Goal: Find specific page/section: Find specific page/section

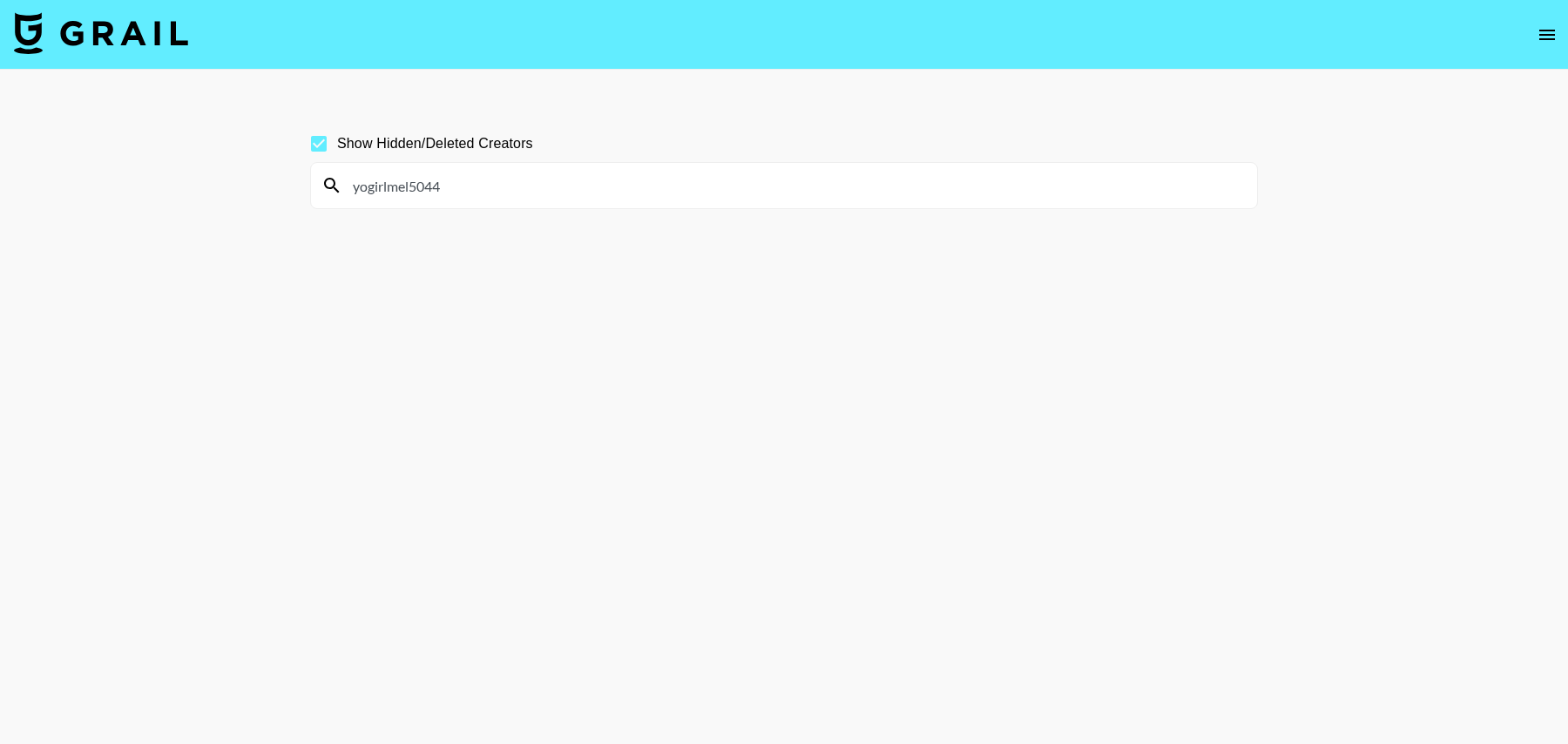
click at [130, 32] on img at bounding box center [102, 34] width 174 height 42
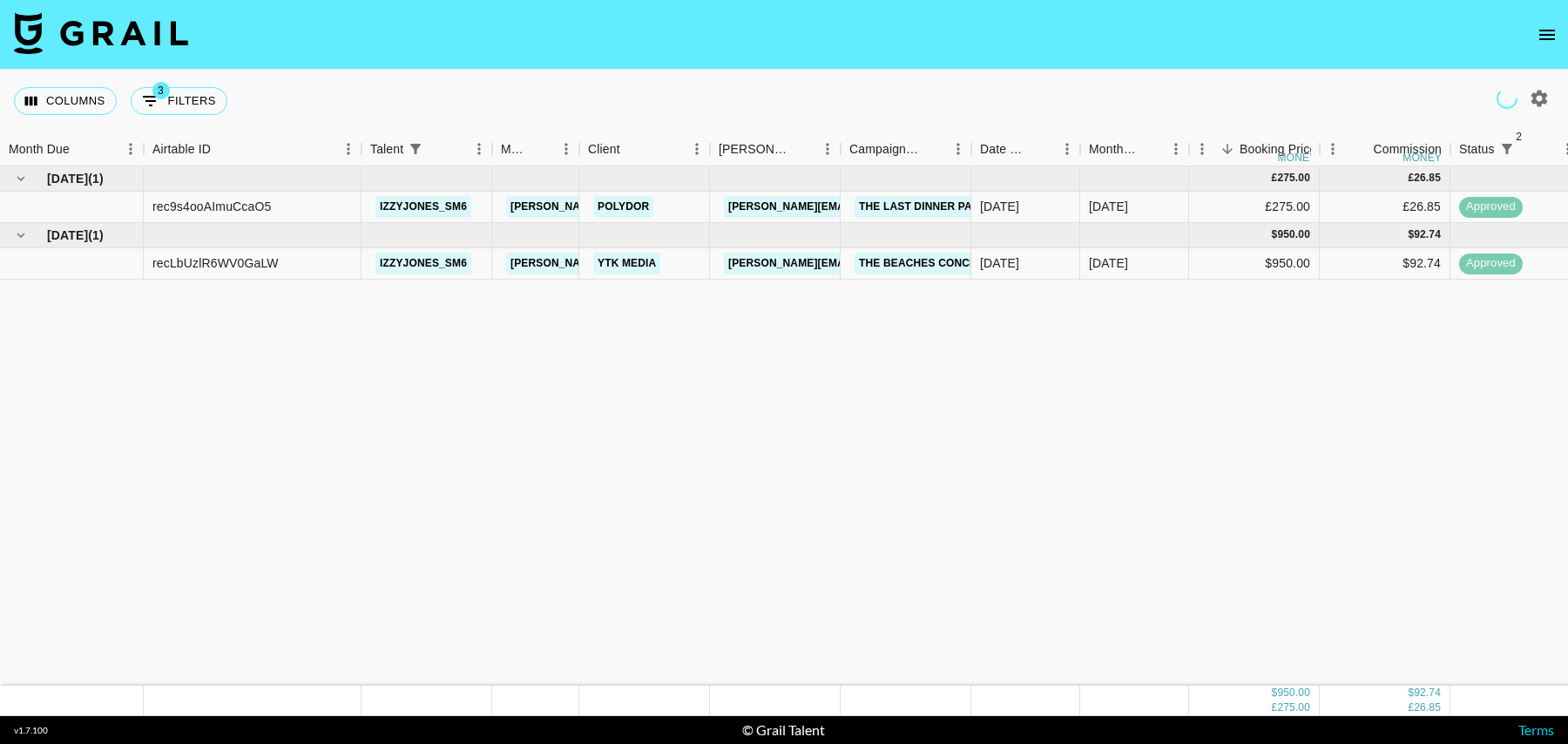
click at [199, 98] on button "3 Filters" at bounding box center [178, 101] width 97 height 28
select select "status"
select select "isNotAnyOf"
select select "status"
select select "isNotAnyOf"
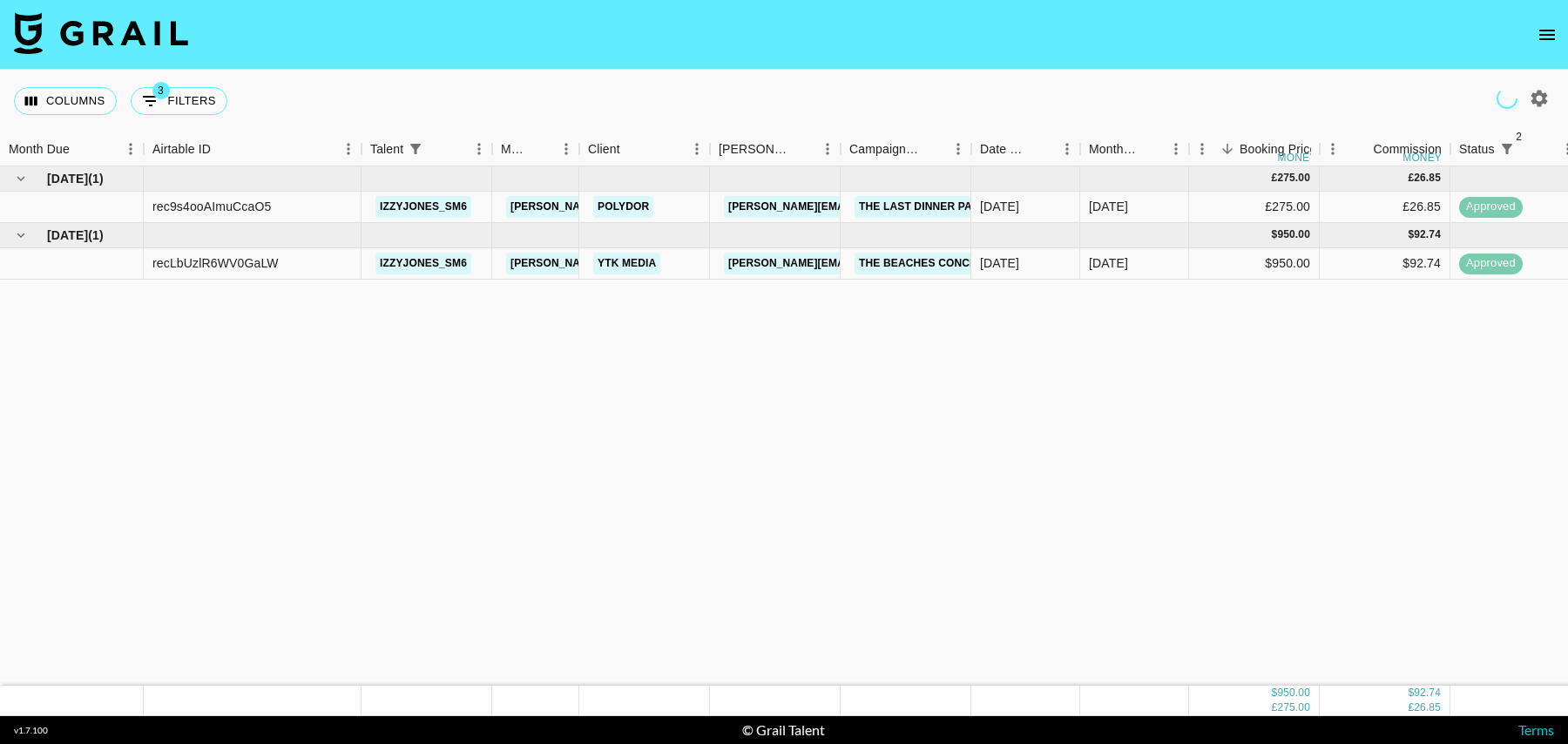
select select "talentName"
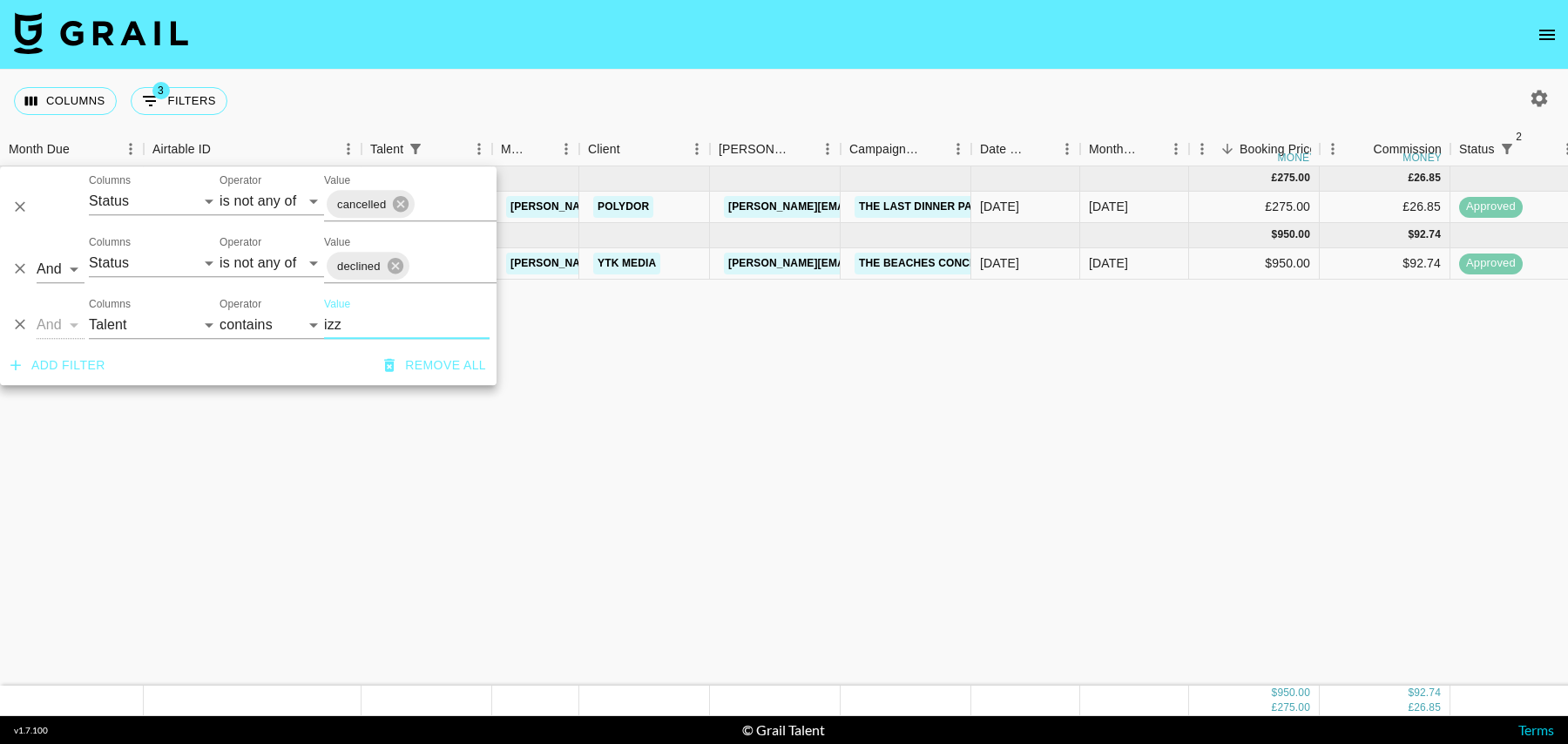
drag, startPoint x: 21, startPoint y: 321, endPoint x: 1270, endPoint y: 83, distance: 1271.5
click at [20, 321] on icon "Delete" at bounding box center [20, 325] width 17 height 17
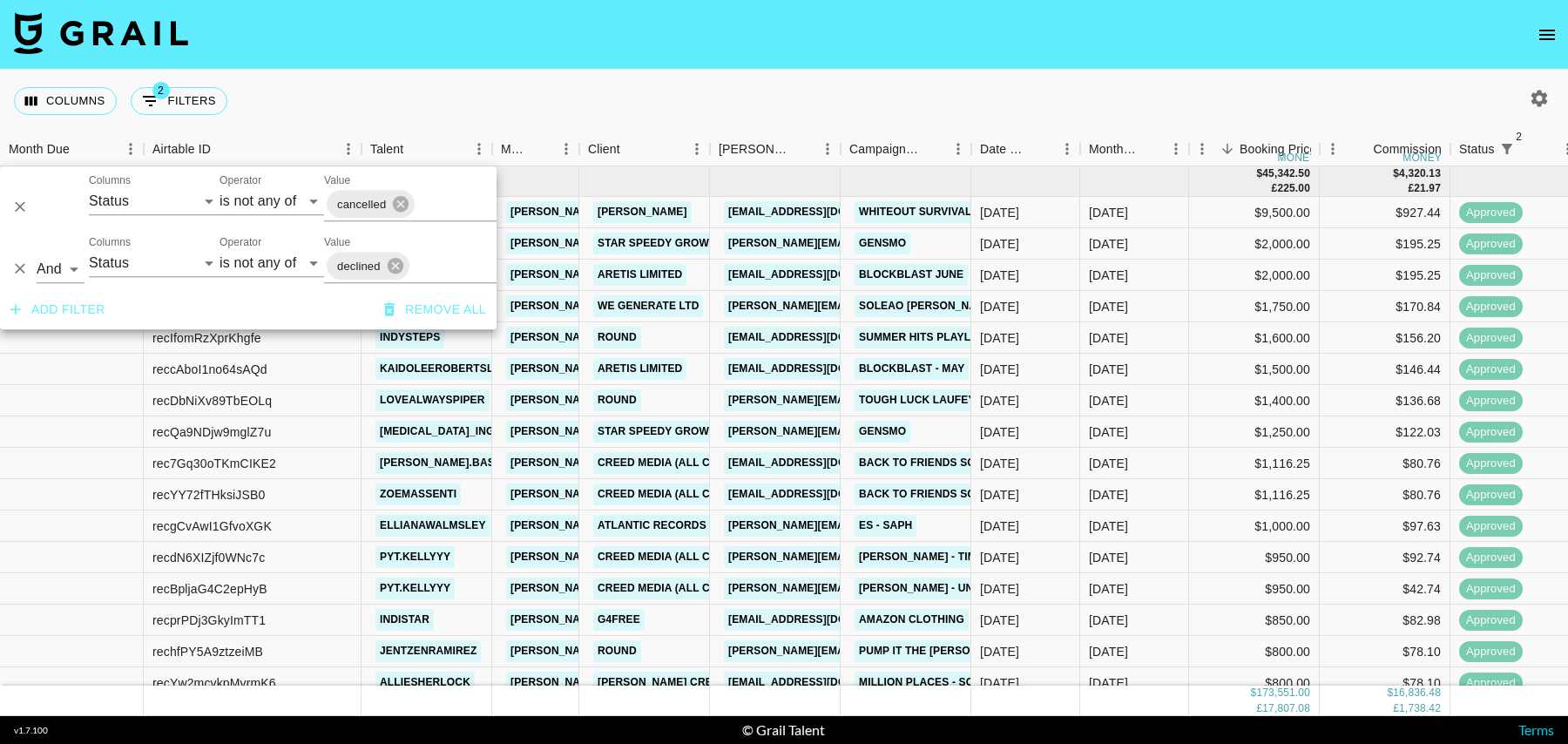
click at [1529, 81] on div "Columns 2 Filters + Booking" at bounding box center [784, 101] width 1568 height 62
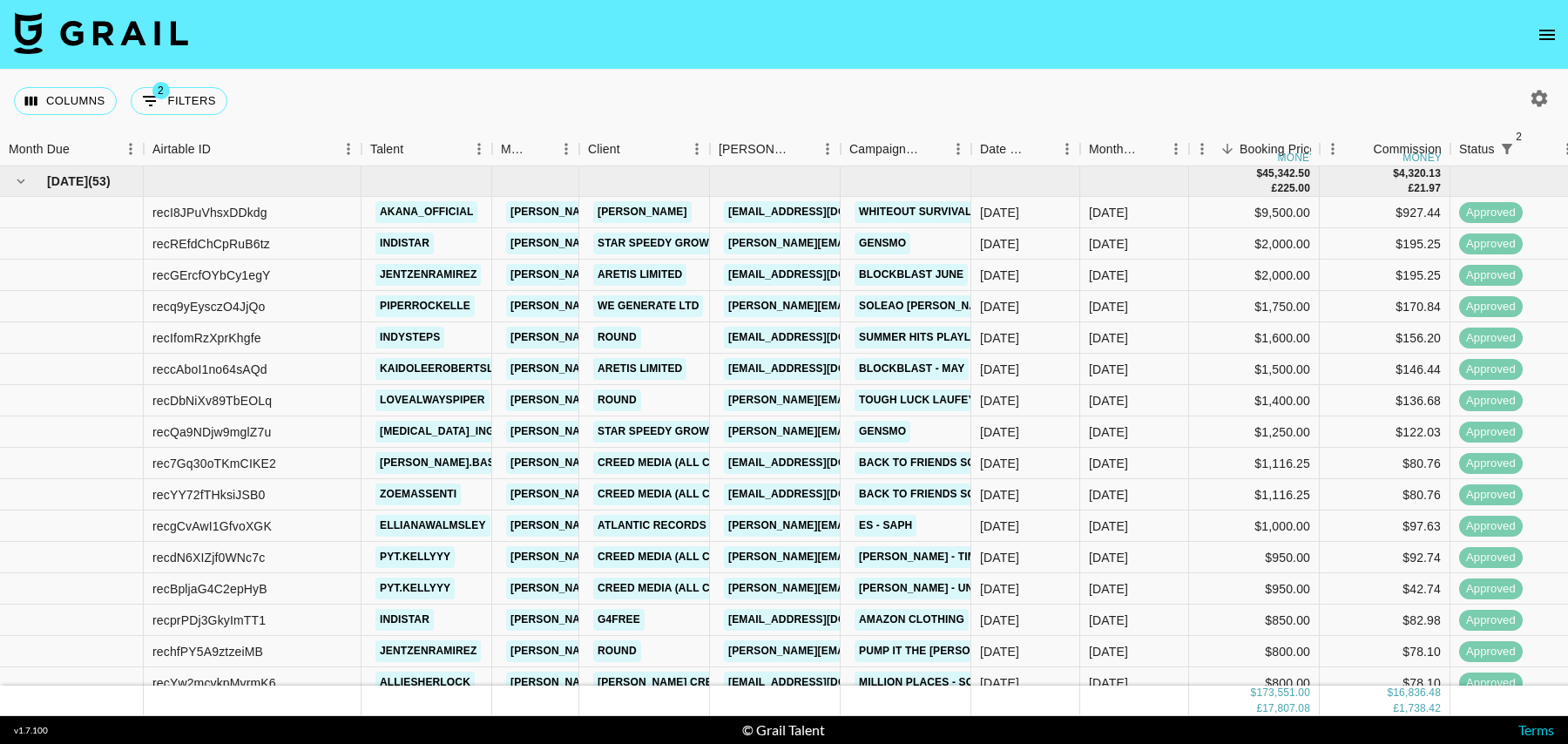
click at [1533, 83] on div at bounding box center [1539, 98] width 30 height 30
click at [1536, 102] on icon "button" at bounding box center [1539, 98] width 16 height 16
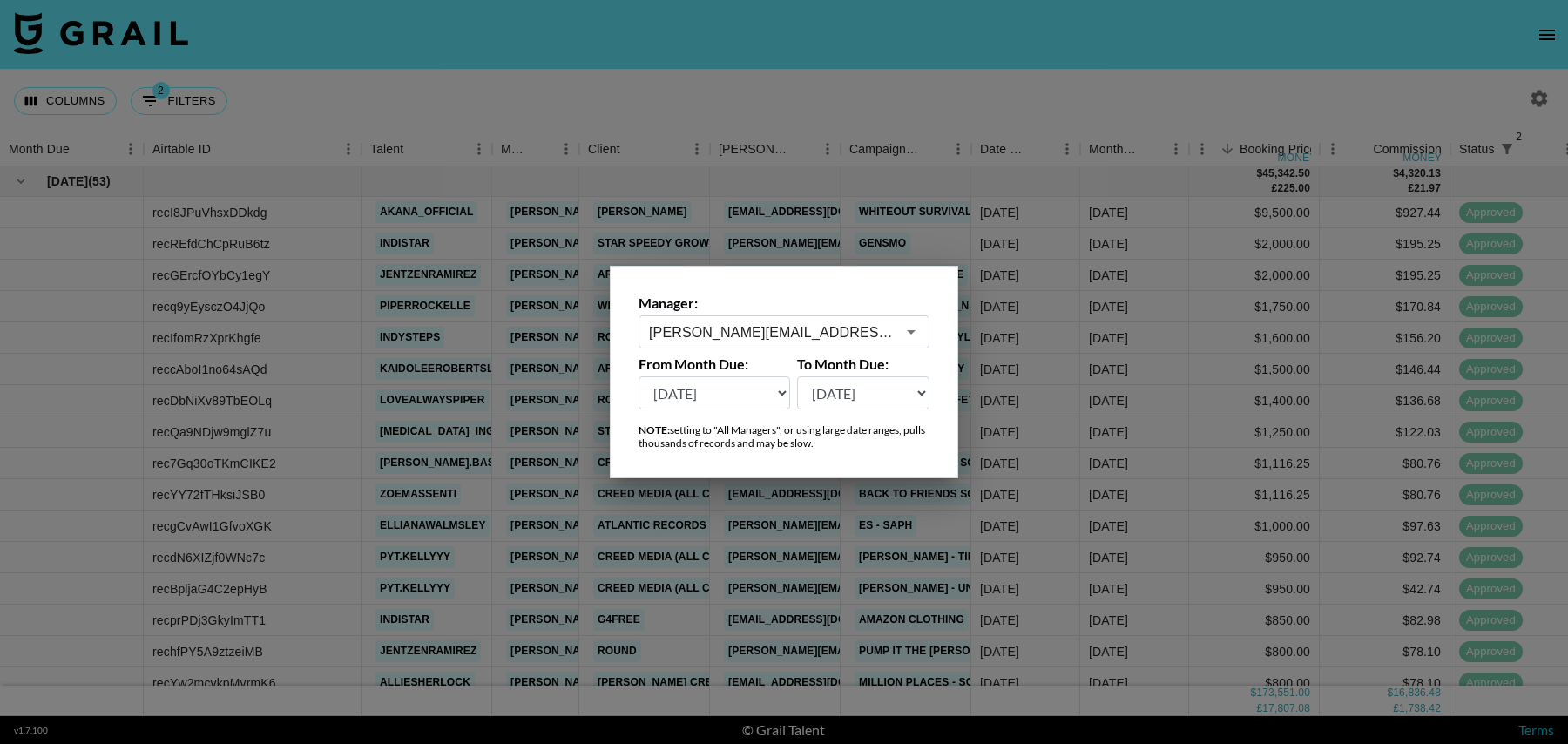
click at [698, 388] on select "[DATE] Aug '[DATE] Jun '[DATE] Apr '[DATE] Feb '[DATE] Dec '[DATE] Oct '[DATE] …" at bounding box center [714, 393] width 151 height 34
select select "[DATE]"
click at [638, 377] on select "[DATE] Aug '[DATE] Jun '[DATE] Apr '[DATE] Feb '[DATE] Dec '[DATE] Oct '[DATE] …" at bounding box center [714, 393] width 151 height 34
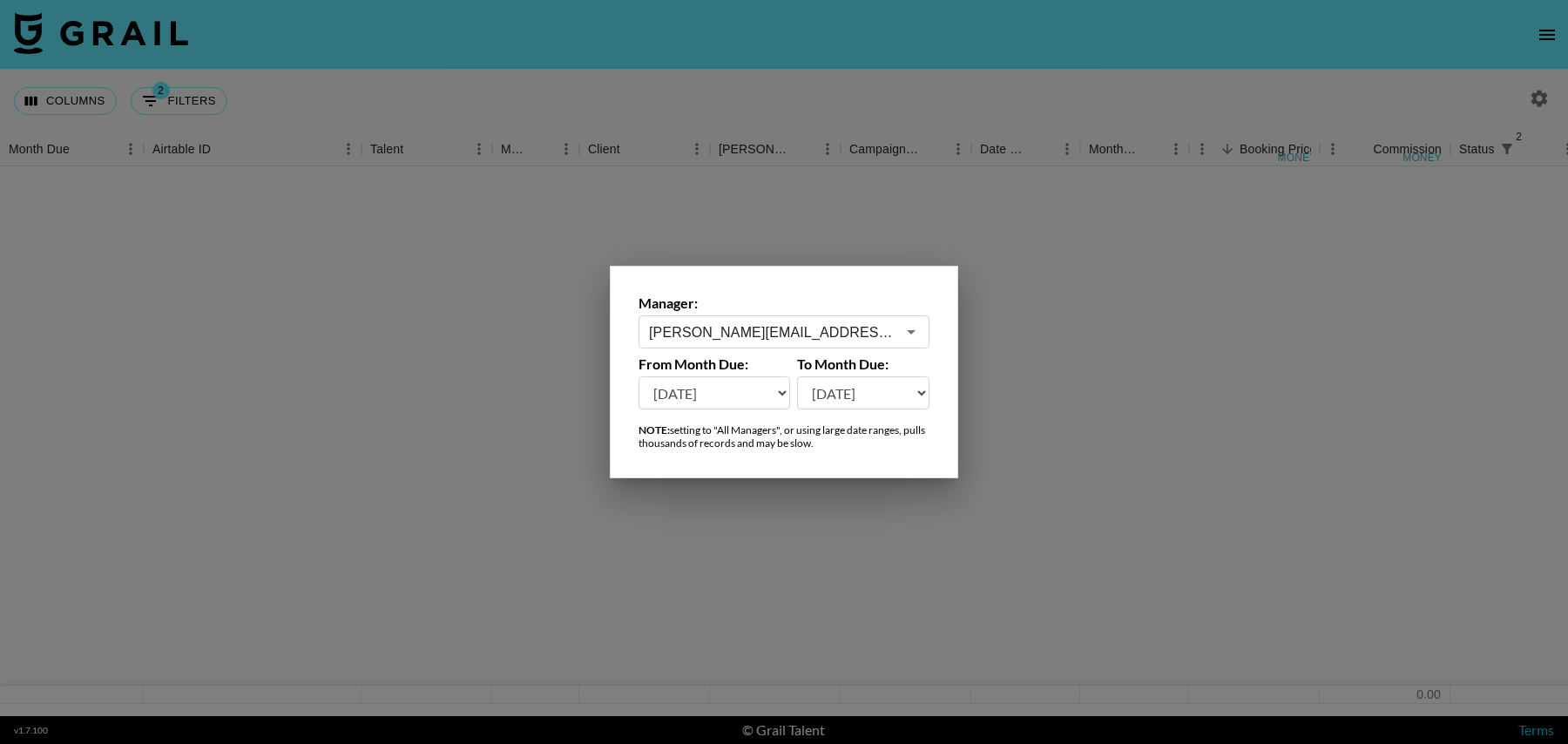
click at [809, 88] on div at bounding box center [784, 372] width 1568 height 744
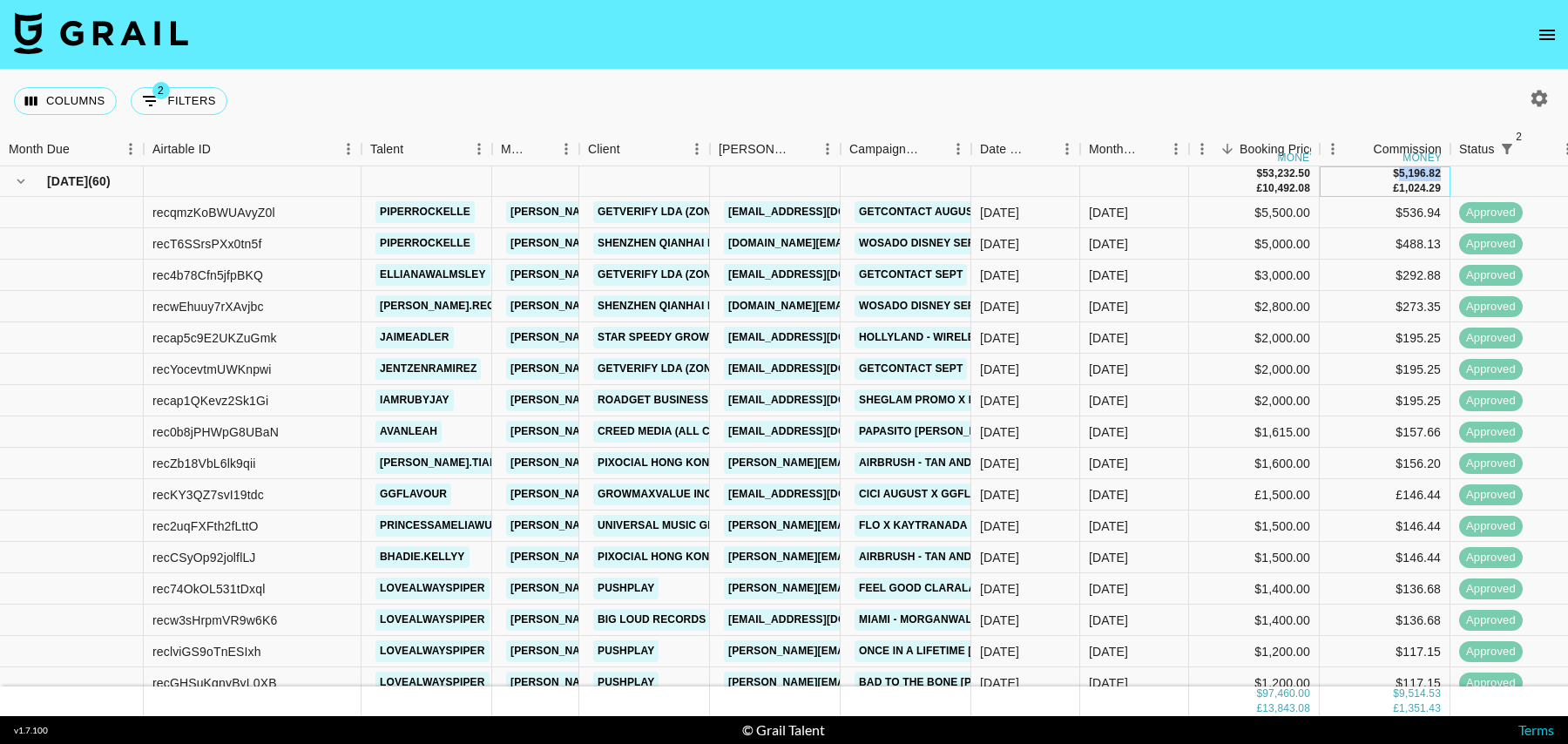
drag, startPoint x: 1396, startPoint y: 174, endPoint x: 1441, endPoint y: 174, distance: 45.0
click at [1441, 174] on div "$ 5,196.82" at bounding box center [1418, 174] width 48 height 14
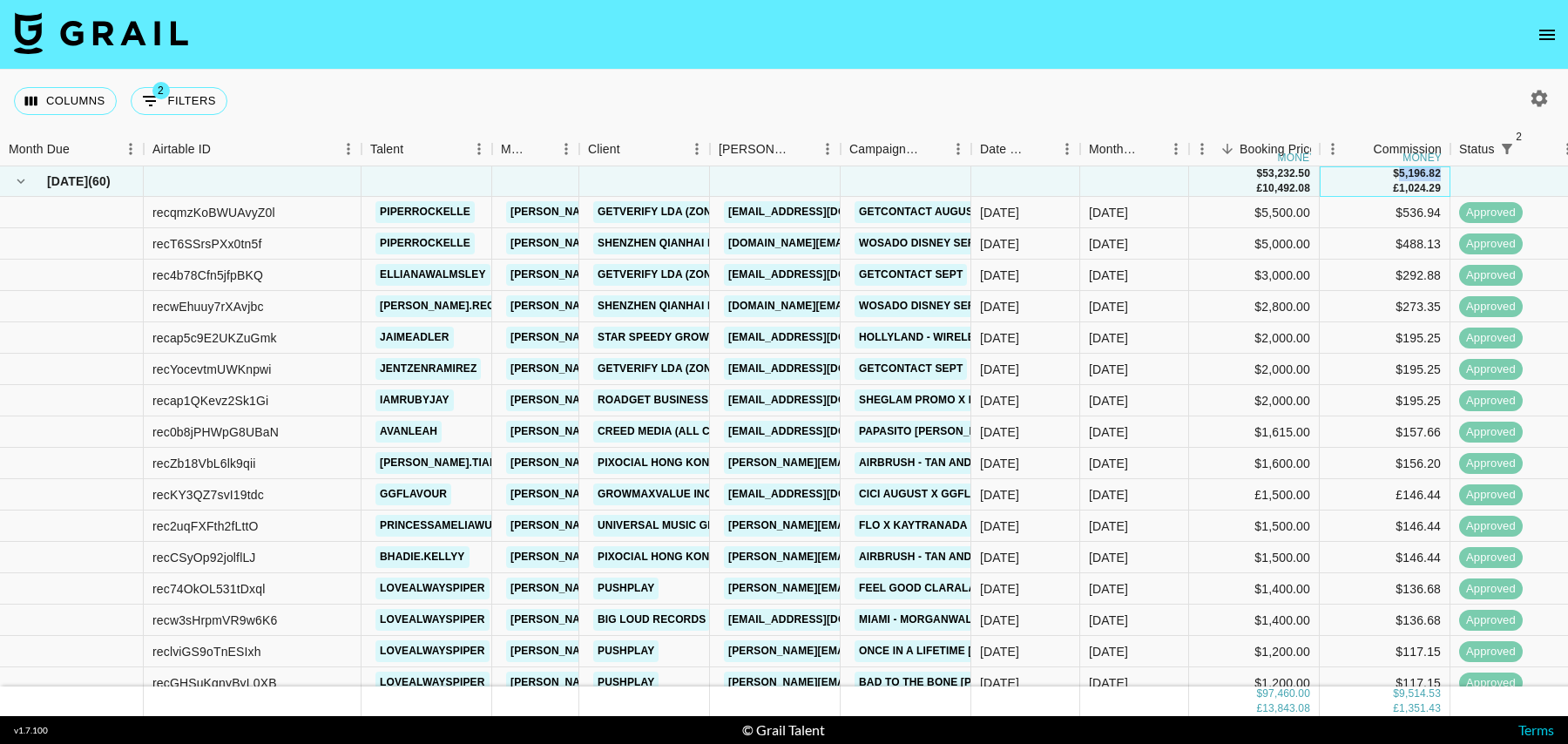
copy div "5,196.82"
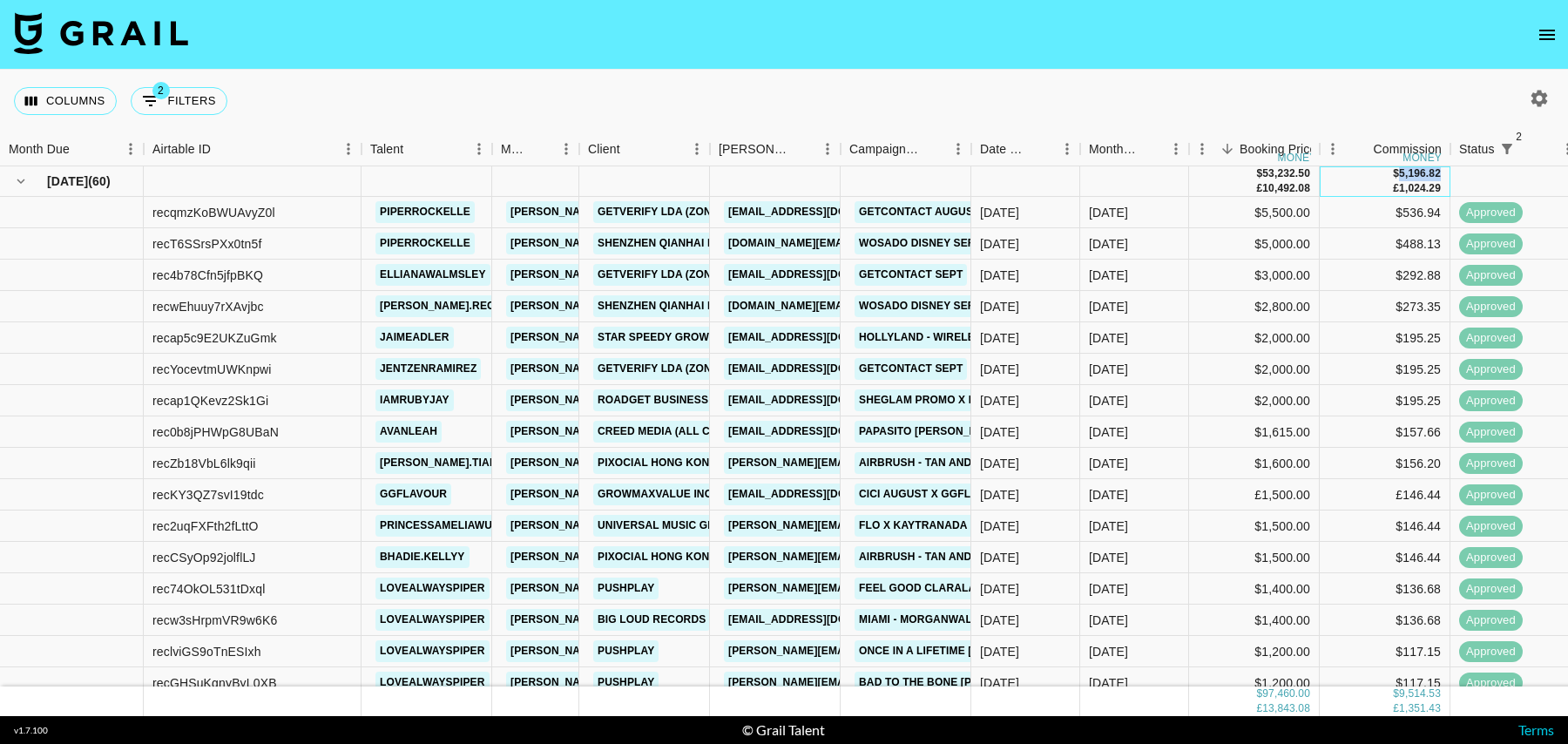
copy div "5,196.82"
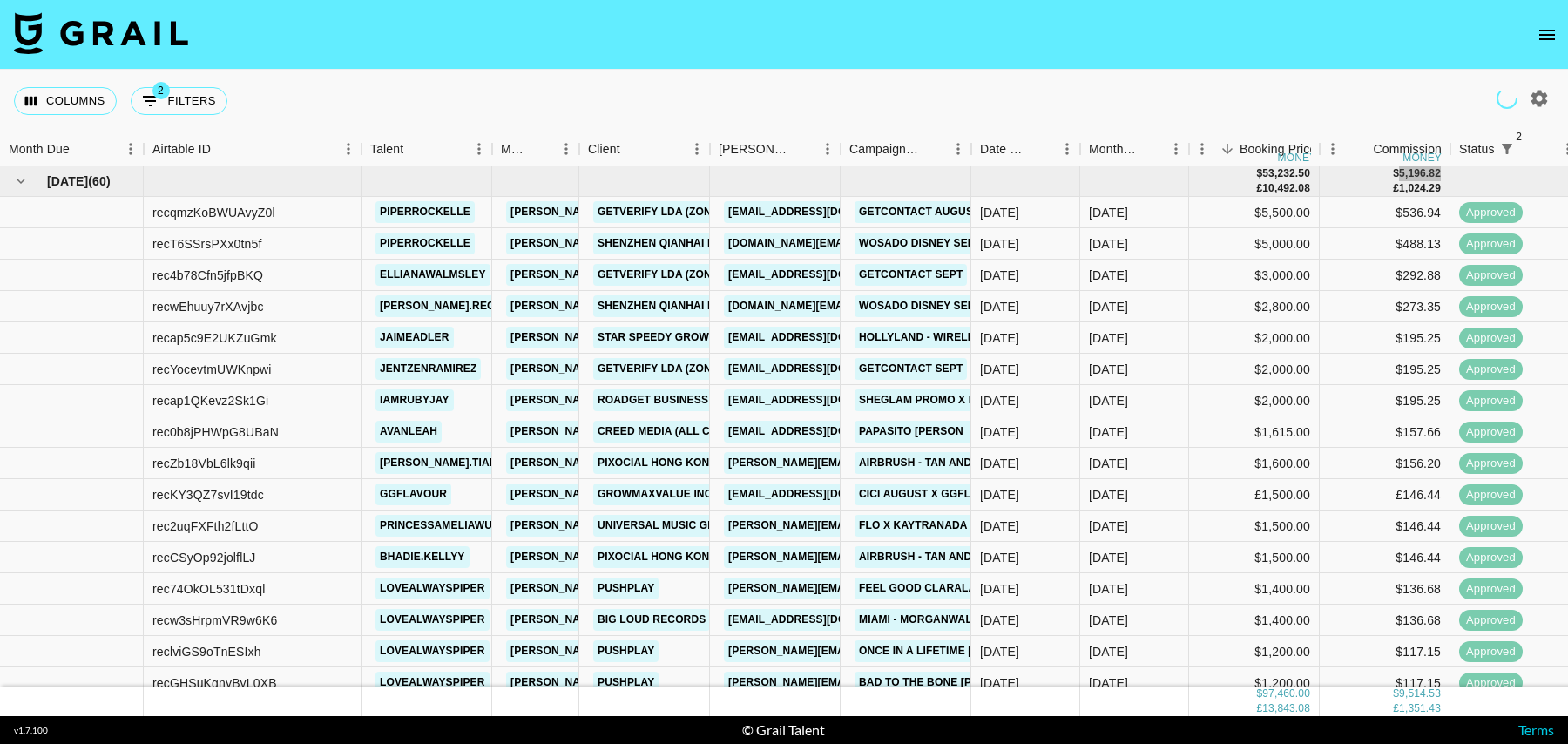
click at [1550, 109] on div at bounding box center [1539, 98] width 30 height 30
click at [1542, 104] on icon "button" at bounding box center [1540, 99] width 21 height 21
select select "[DATE]"
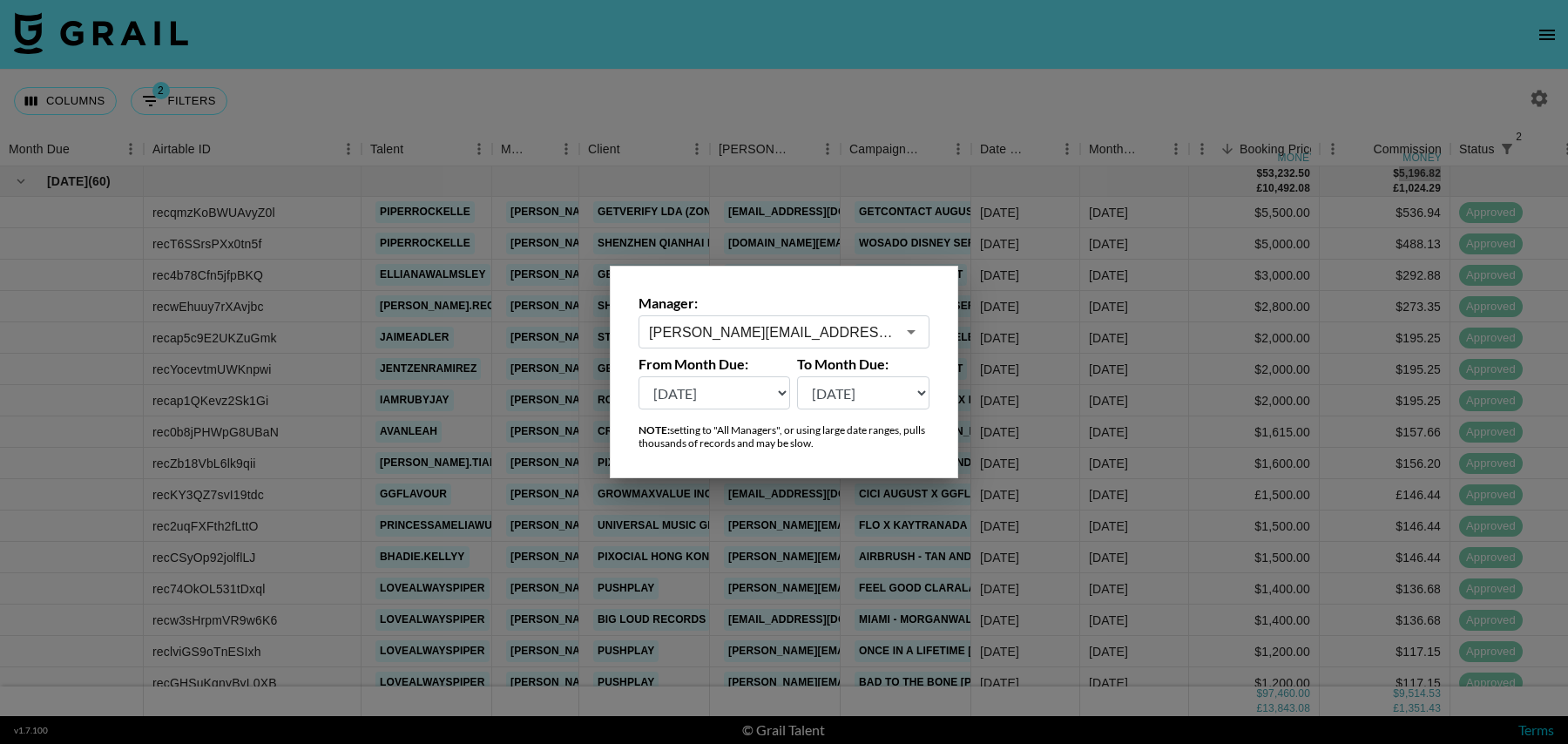
type input "[PERSON_NAME][EMAIL_ADDRESS][DOMAIN_NAME]"
click at [741, 398] on select "[DATE] Aug '[DATE] Jun '[DATE] Apr '[DATE] Feb '[DATE] Dec '[DATE] Oct '[DATE] …" at bounding box center [714, 393] width 151 height 34
select select "[DATE]"
click at [638, 377] on select "[DATE] Aug '[DATE] Jun '[DATE] Apr '[DATE] Feb '[DATE] Dec '[DATE] Oct '[DATE] …" at bounding box center [714, 393] width 151 height 34
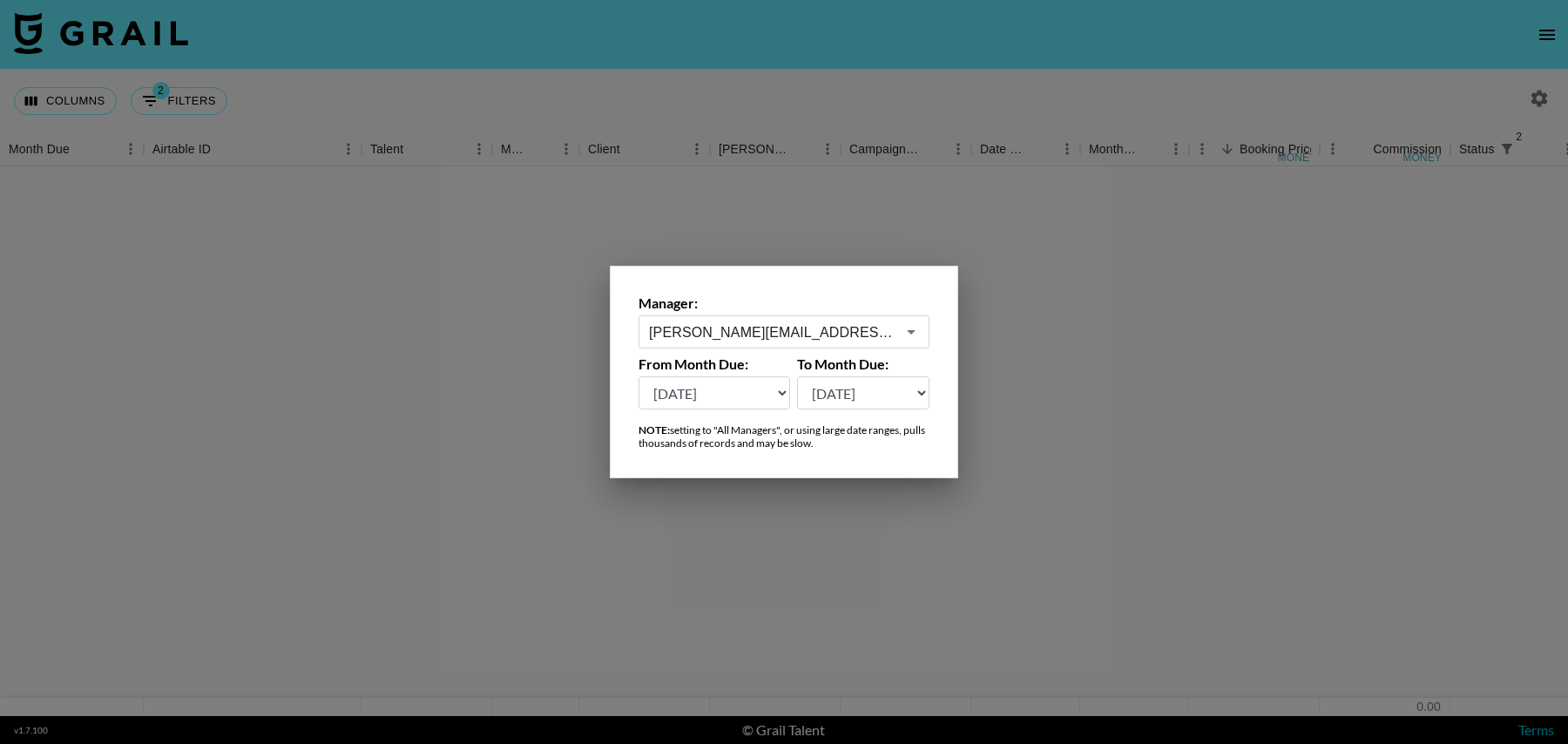
click at [507, 295] on div at bounding box center [784, 372] width 1568 height 744
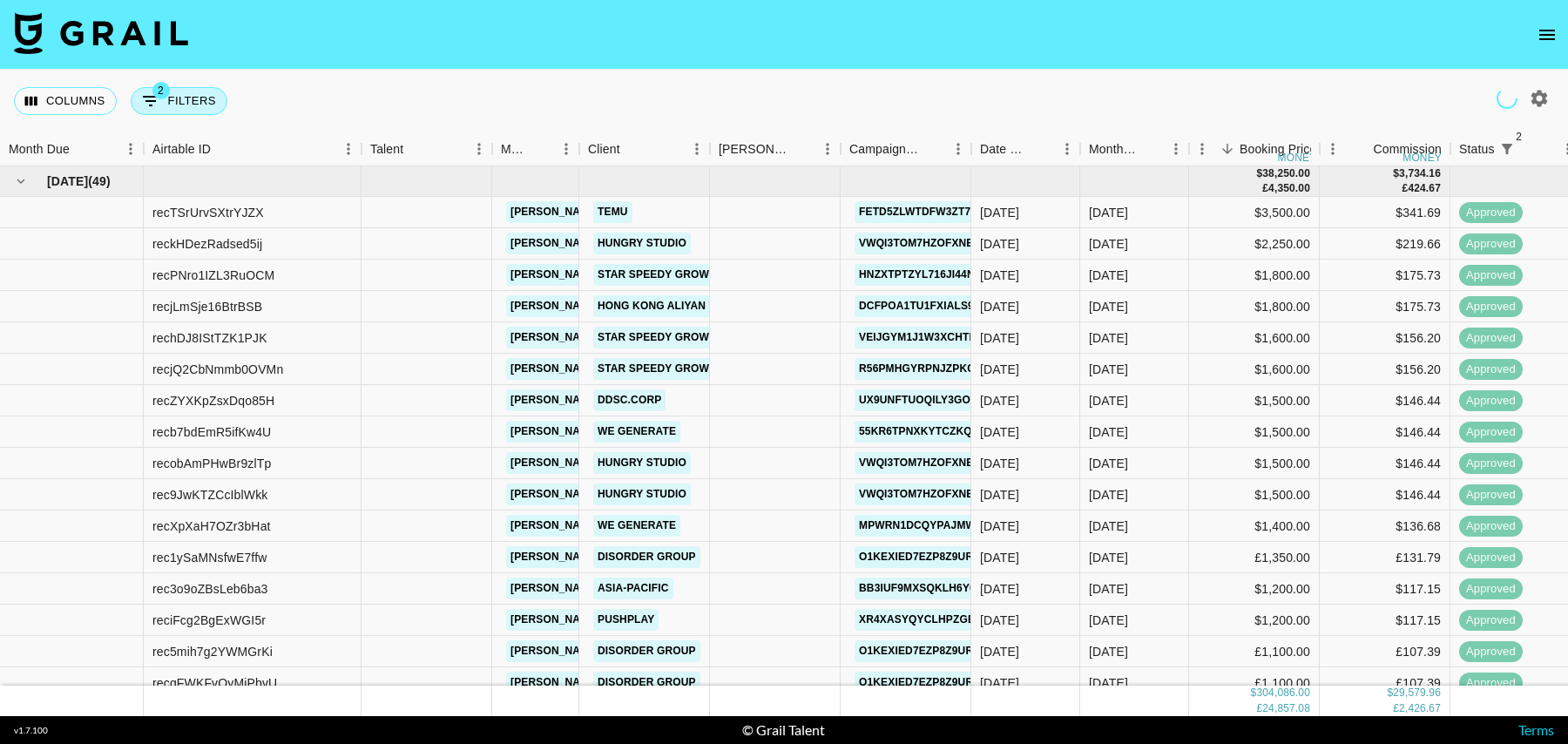
click at [193, 107] on button "2 Filters" at bounding box center [178, 101] width 97 height 28
select select "status"
select select "isNotAnyOf"
select select "status"
select select "isNotAnyOf"
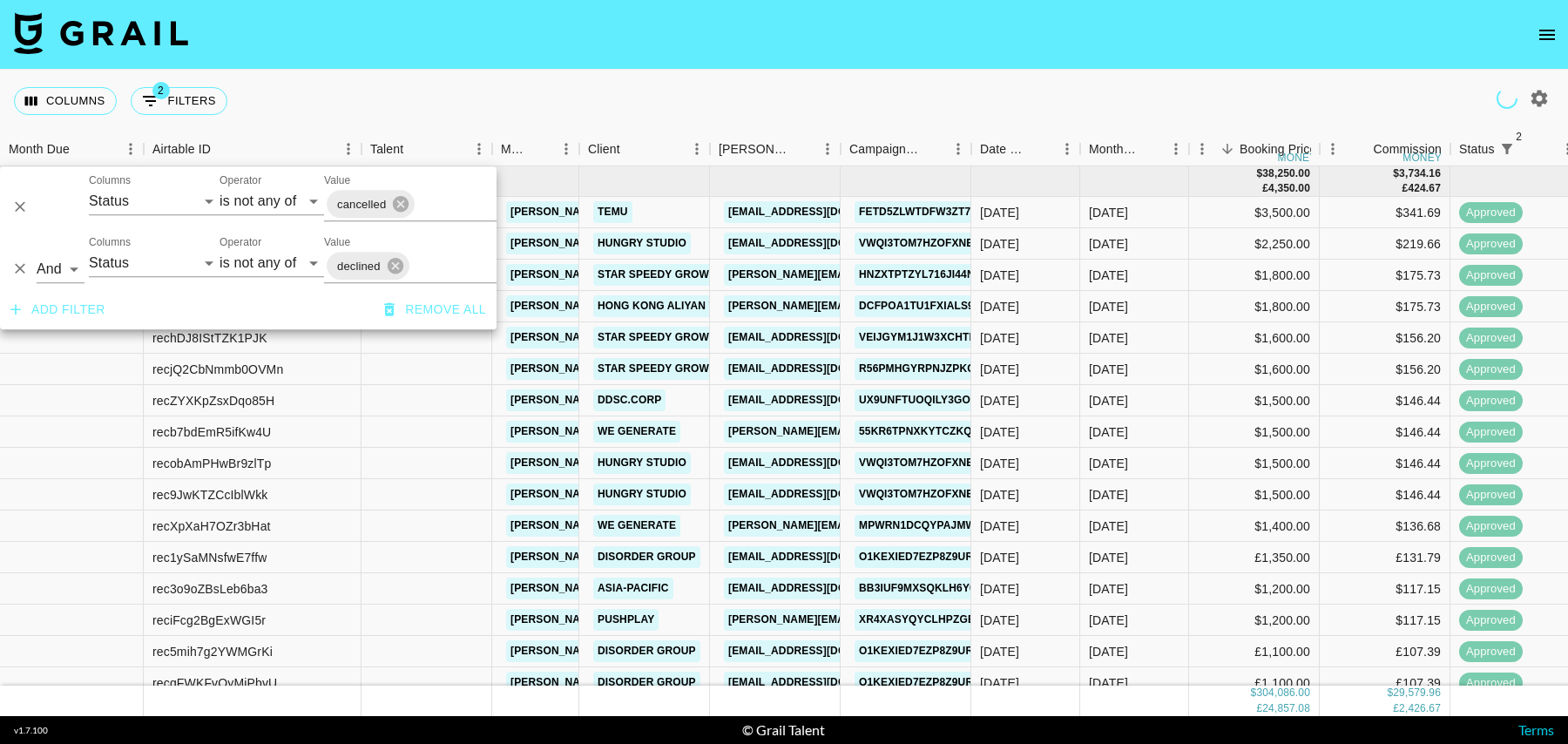
click at [58, 303] on button "Add filter" at bounding box center [58, 310] width 109 height 33
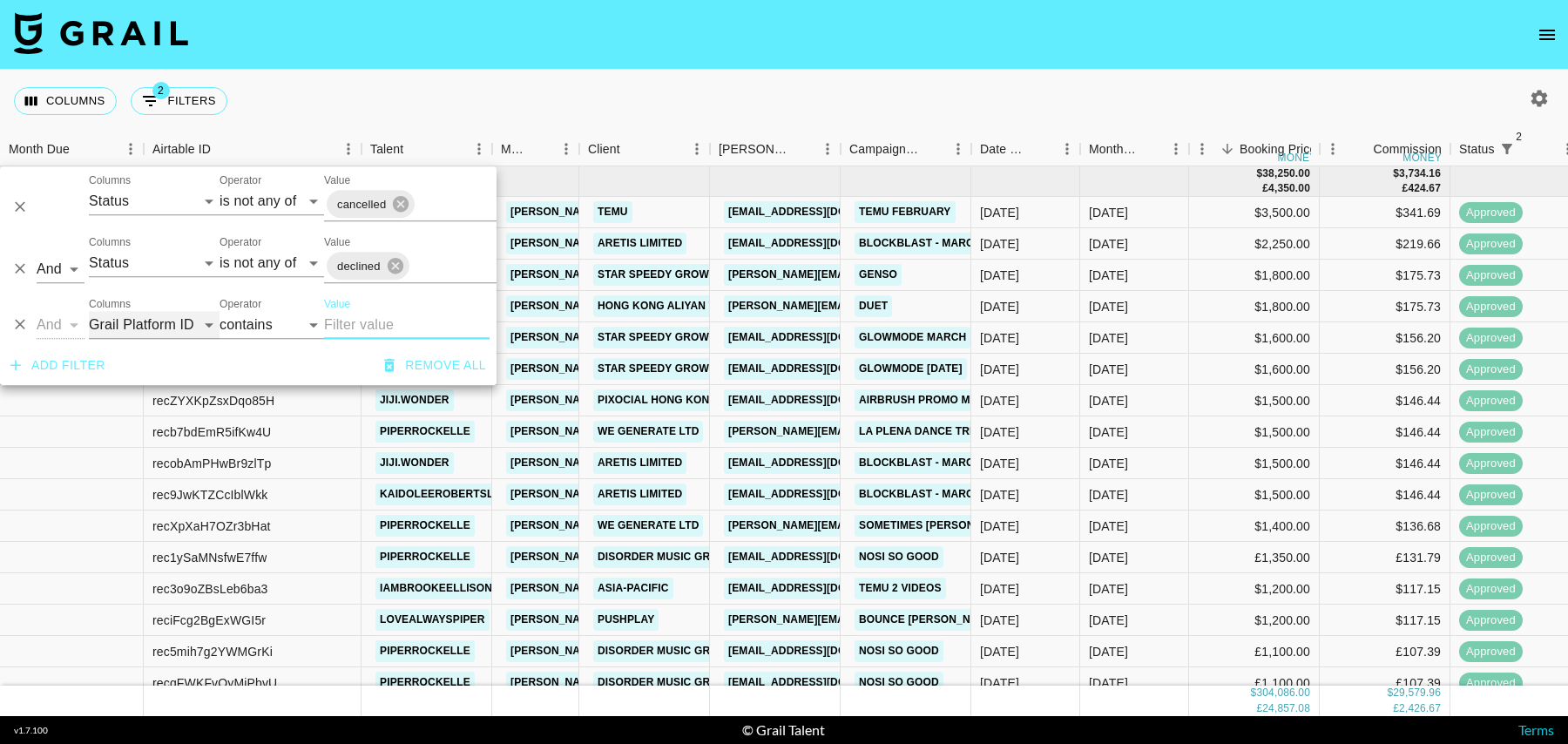
click at [137, 324] on select "Grail Platform ID Airtable ID Talent Manager Client [PERSON_NAME] Campaign (Typ…" at bounding box center [154, 325] width 130 height 28
select select "talentName"
click at [89, 312] on select "Grail Platform ID Airtable ID Talent Manager Client [PERSON_NAME] Campaign (Typ…" at bounding box center [154, 325] width 130 height 28
click at [333, 330] on input "Value" at bounding box center [406, 325] width 166 height 28
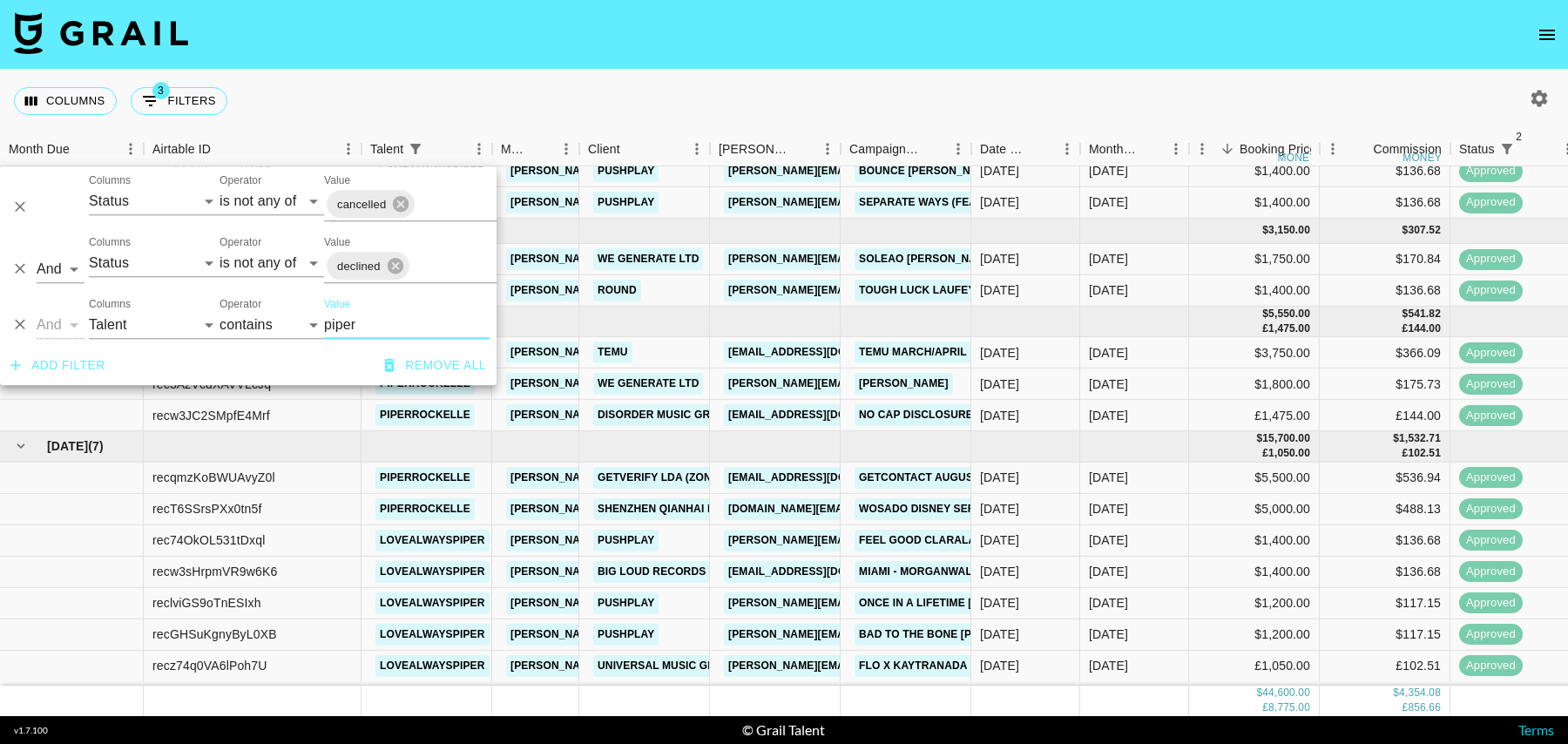
scroll to position [624, 0]
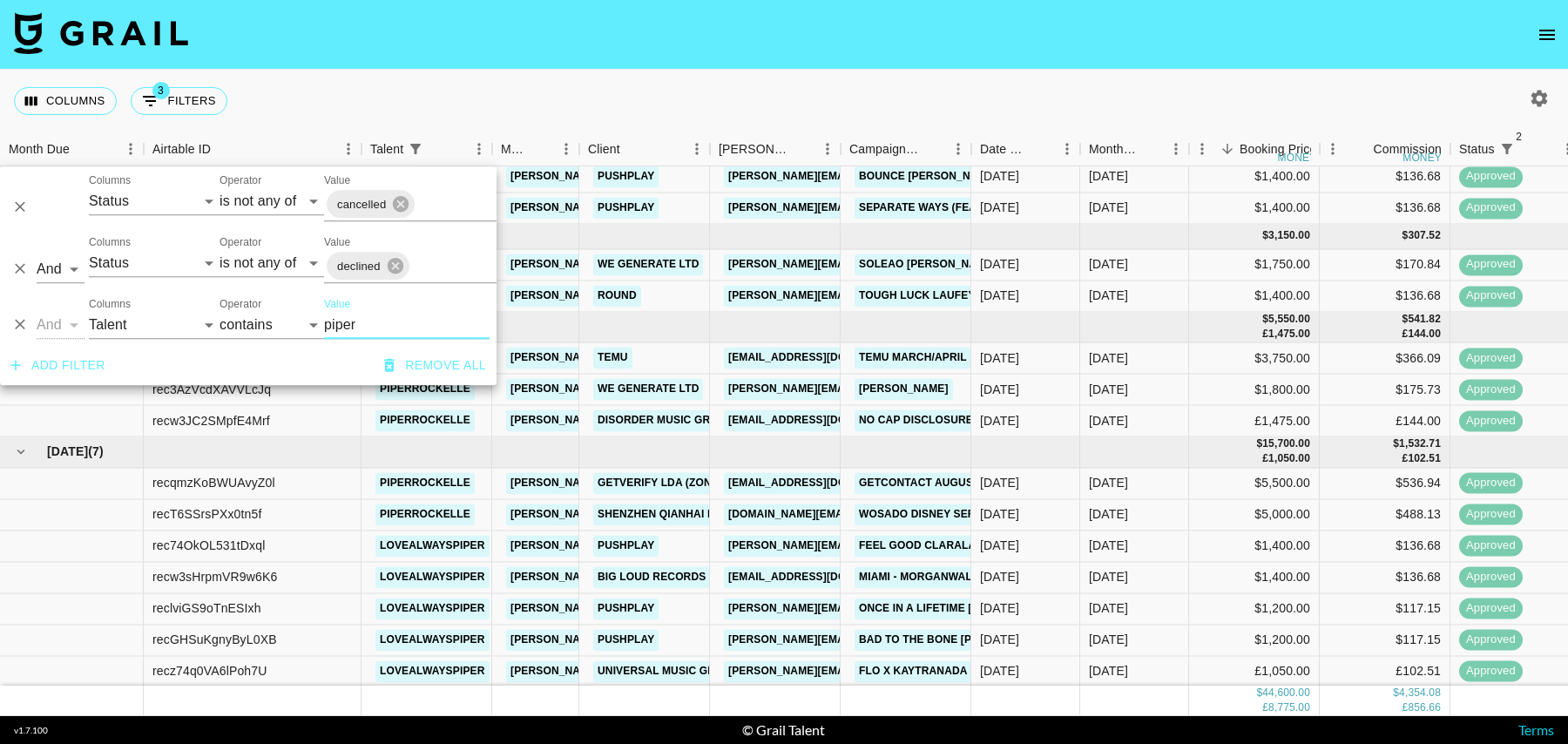
type input "piper"
click at [1020, 354] on div "[DATE]" at bounding box center [1000, 359] width 39 height 17
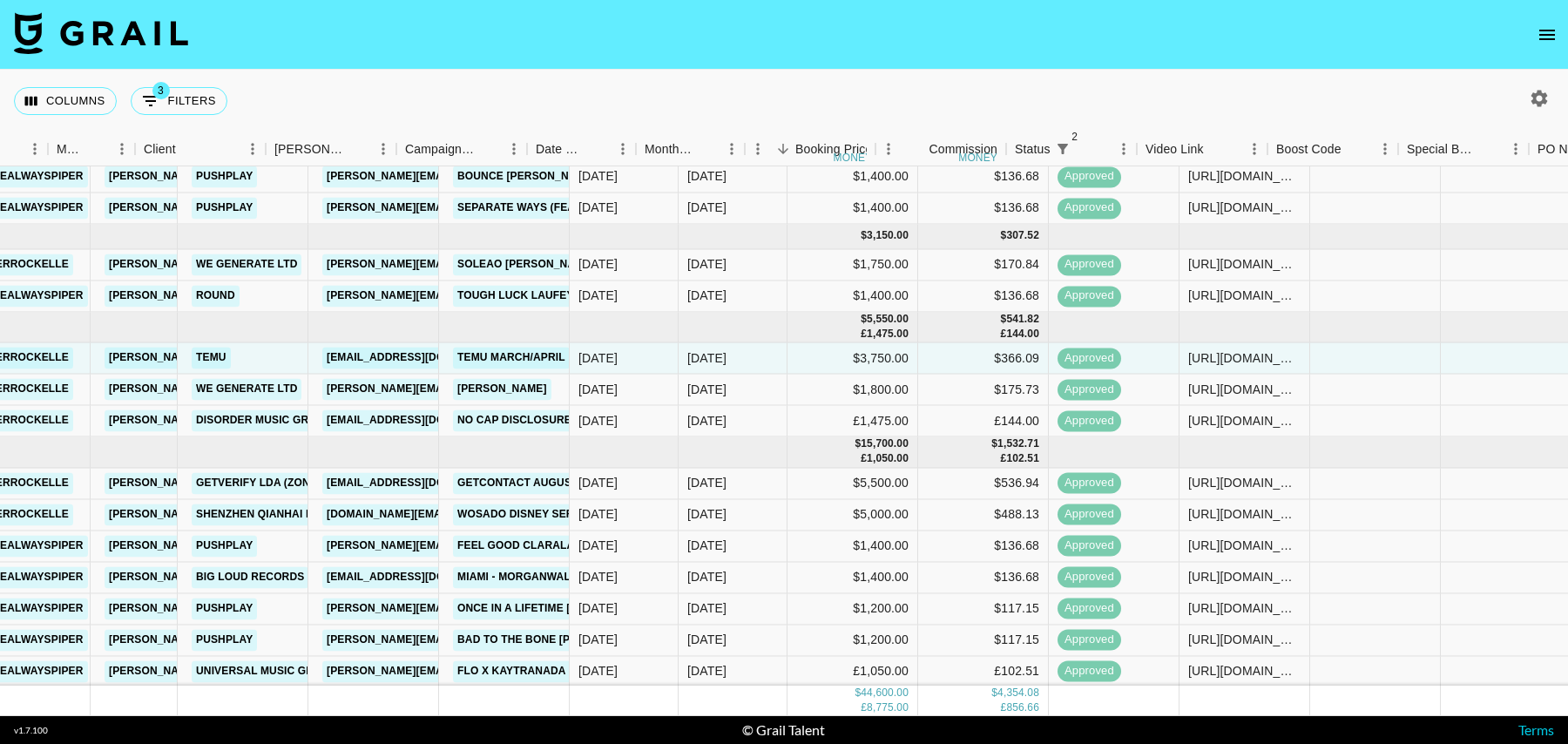
scroll to position [624, 445]
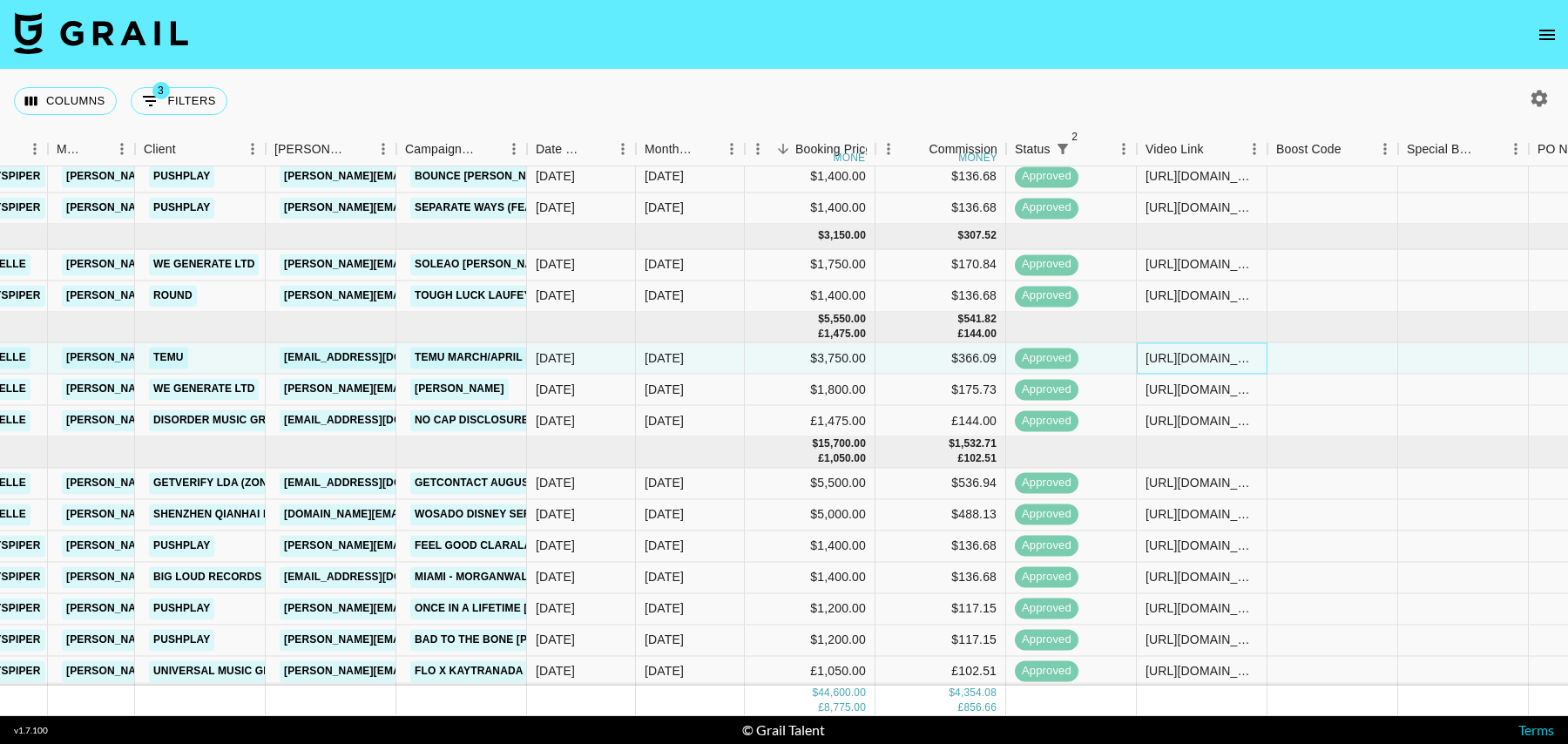
click at [1177, 355] on div "[URL][DOMAIN_NAME]" at bounding box center [1202, 359] width 112 height 17
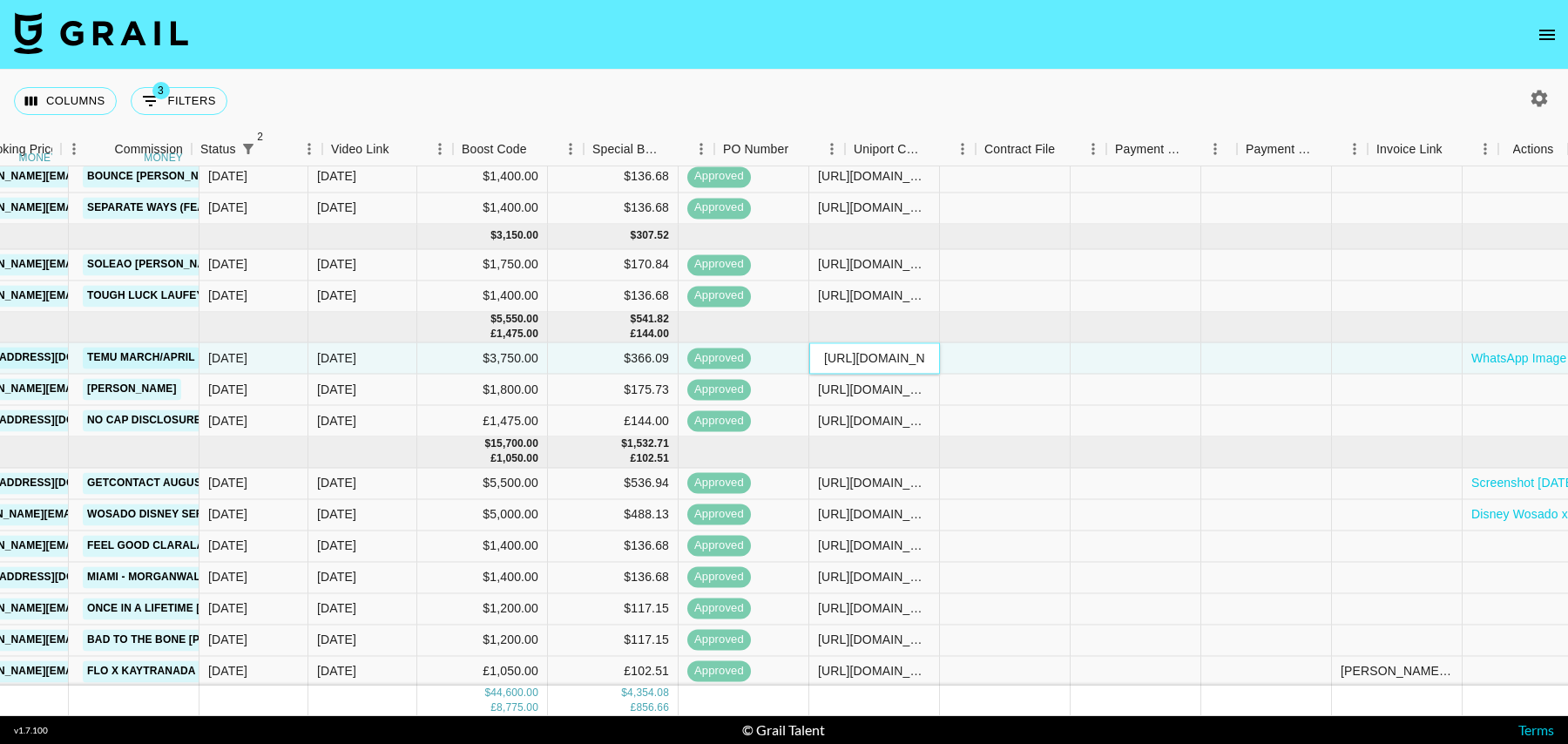
scroll to position [624, 1259]
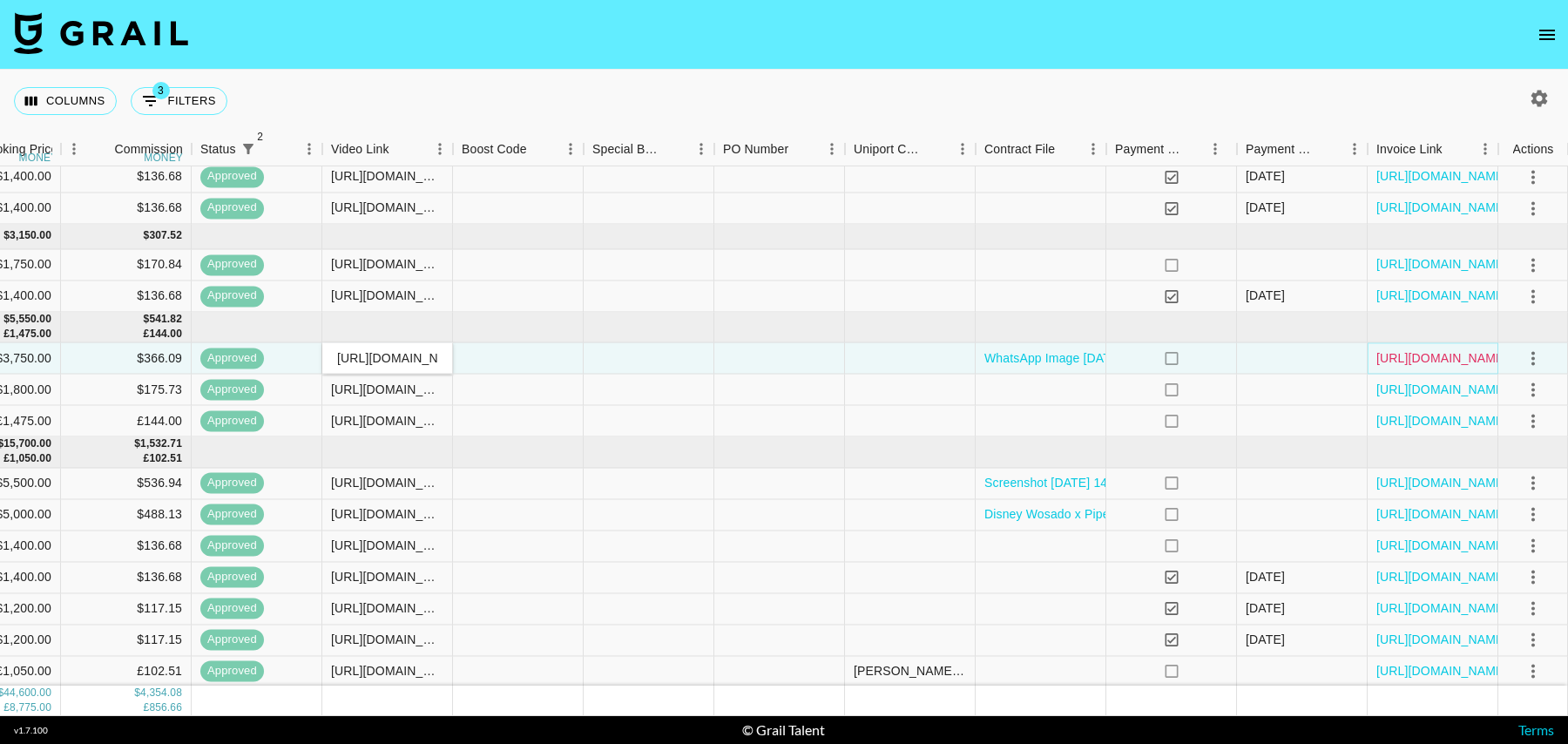
click at [1434, 353] on link "[URL][DOMAIN_NAME]" at bounding box center [1441, 359] width 131 height 17
